Goal: Information Seeking & Learning: Find contact information

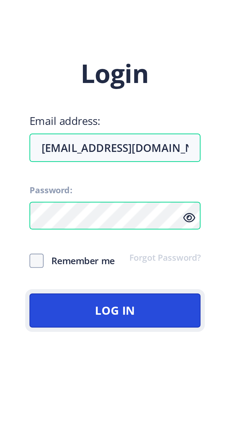
click at [202, 266] on button "Log In" at bounding box center [166, 259] width 69 height 14
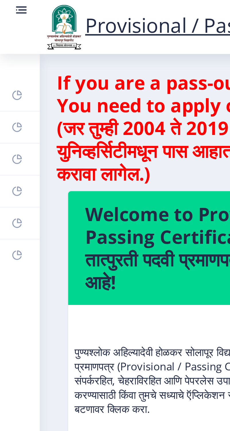
click at [11, 11] on link at bounding box center [9, 11] width 6 height 20
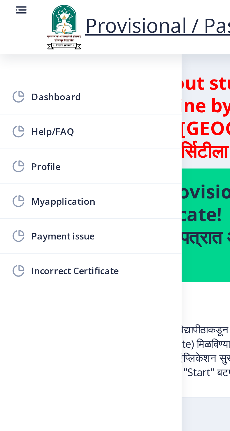
click at [37, 55] on span "Help/FAQ" at bounding box center [41, 53] width 56 height 7
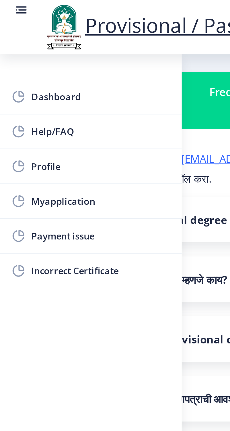
click at [12, 6] on div "Provisional / Passing Certificate" at bounding box center [83, 11] width 145 height 20
click at [9, 7] on rect at bounding box center [9, 4] width 6 height 6
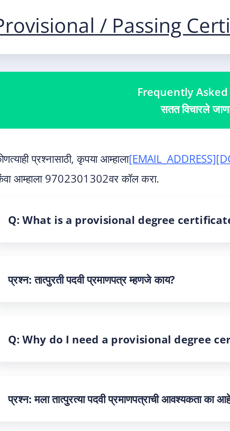
click at [72, 67] on label "कोणत्याही प्रश्नासाठी, कृपया आम्हाला [EMAIL_ADDRESS][DOMAIN_NAME] वर ईमेल करा." at bounding box center [107, 64] width 144 height 6
copy p "9702301302"
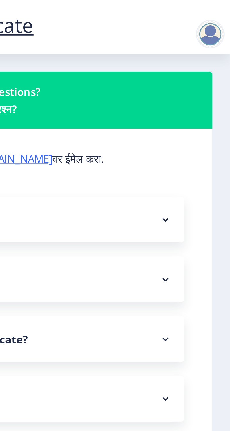
click at [221, 13] on div at bounding box center [221, 13] width 11 height 11
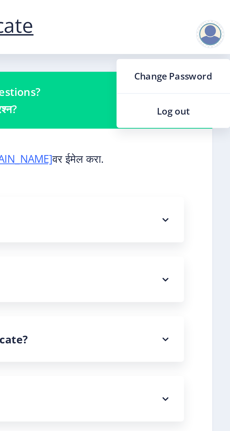
click at [224, 13] on div at bounding box center [221, 13] width 11 height 11
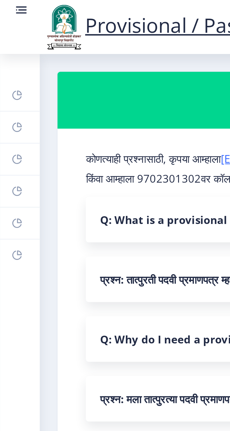
click at [11, 6] on rect at bounding box center [9, 4] width 6 height 6
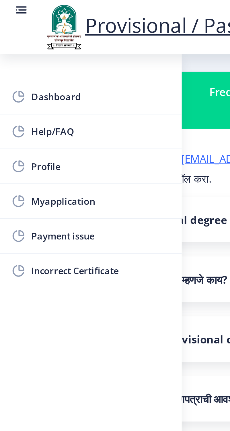
click at [44, 84] on span "Myapplication" at bounding box center [41, 81] width 56 height 7
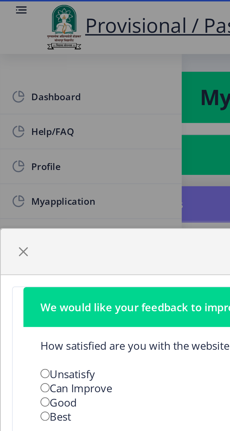
click at [11, 2] on div "We would like your feedback to improve our website How satisfied are you with t…" at bounding box center [115, 215] width 230 height 431
click at [11, 104] on span "button" at bounding box center [9, 101] width 5 height 5
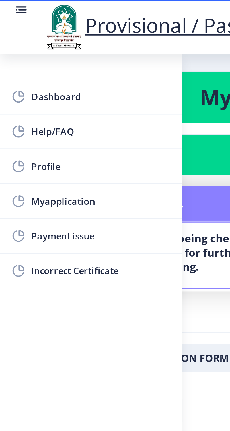
click at [7, 107] on rect at bounding box center [8, 110] width 6 height 6
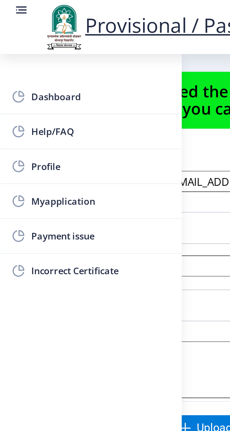
click at [28, 83] on span "Myapplication" at bounding box center [41, 81] width 56 height 7
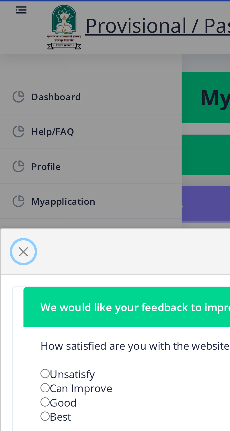
click at [7, 100] on span "button" at bounding box center [9, 101] width 5 height 5
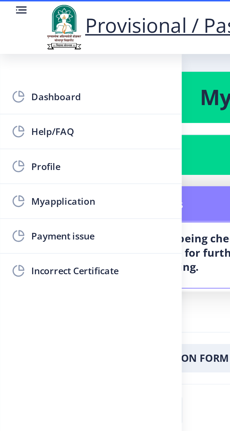
click at [11, 7] on rect at bounding box center [9, 4] width 6 height 6
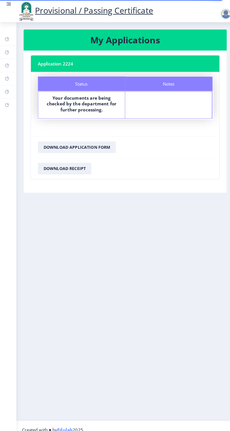
click at [221, 18] on div at bounding box center [221, 13] width 11 height 11
click at [203, 46] on span "Log out" at bounding box center [207, 44] width 37 height 7
